Goal: Task Accomplishment & Management: Manage account settings

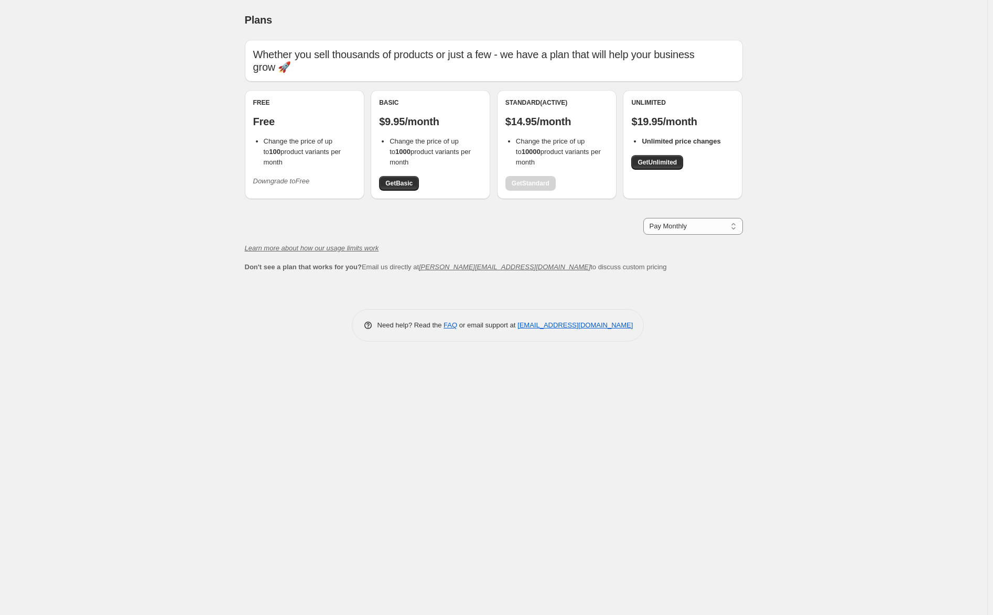
click at [290, 177] on icon "Downgrade to Free" at bounding box center [281, 181] width 57 height 8
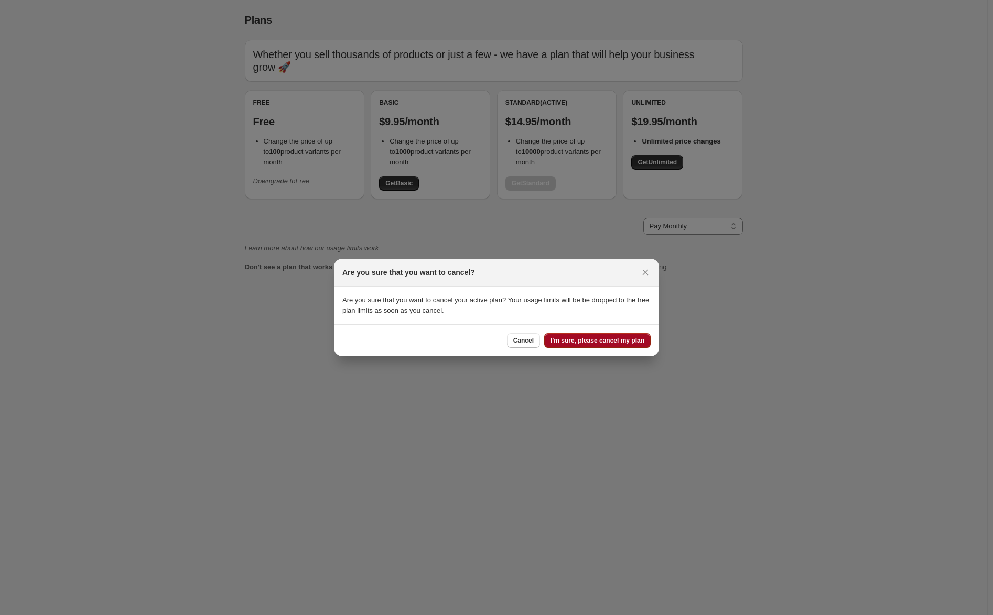
click at [588, 343] on span "I'm sure, please cancel my plan" at bounding box center [597, 341] width 94 height 8
